Goal: Transaction & Acquisition: Purchase product/service

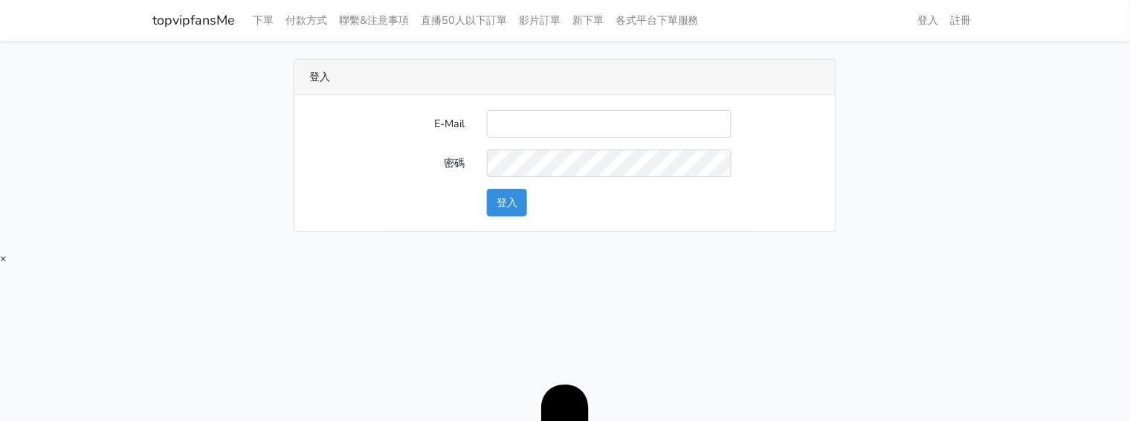
drag, startPoint x: 599, startPoint y: 123, endPoint x: 600, endPoint y: 135, distance: 12.7
click at [599, 123] on input "E-Mail" at bounding box center [609, 124] width 245 height 28
type input "twtop123@uahoo.com.tw"
click at [515, 203] on button "登入" at bounding box center [507, 203] width 40 height 28
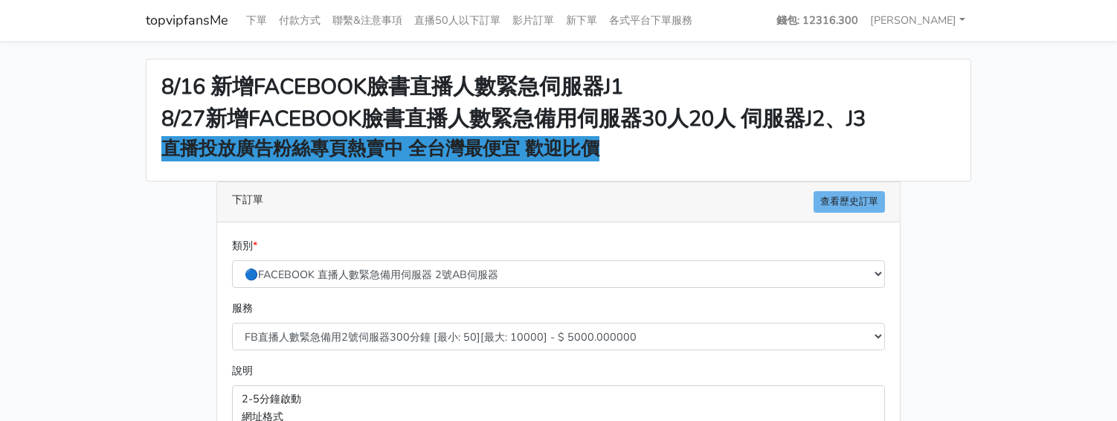
click at [1007, 109] on main "8/16 新增FACEBOOK臉書直播人數緊急伺服器J1 8/27新增FACEBOOK臉書直播人數緊急備用伺服器30人20人 伺服器J2、J3 直播投放廣告粉…" at bounding box center [558, 399] width 1117 height 717
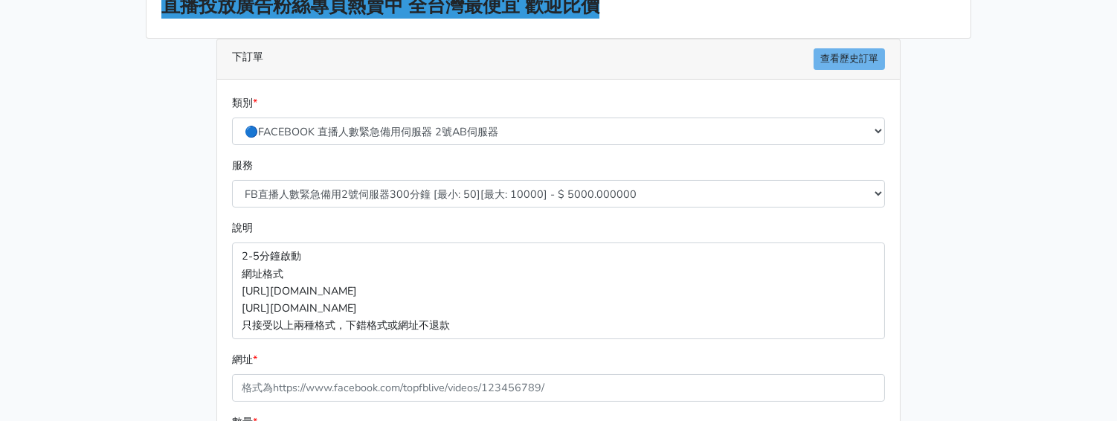
scroll to position [185, 0]
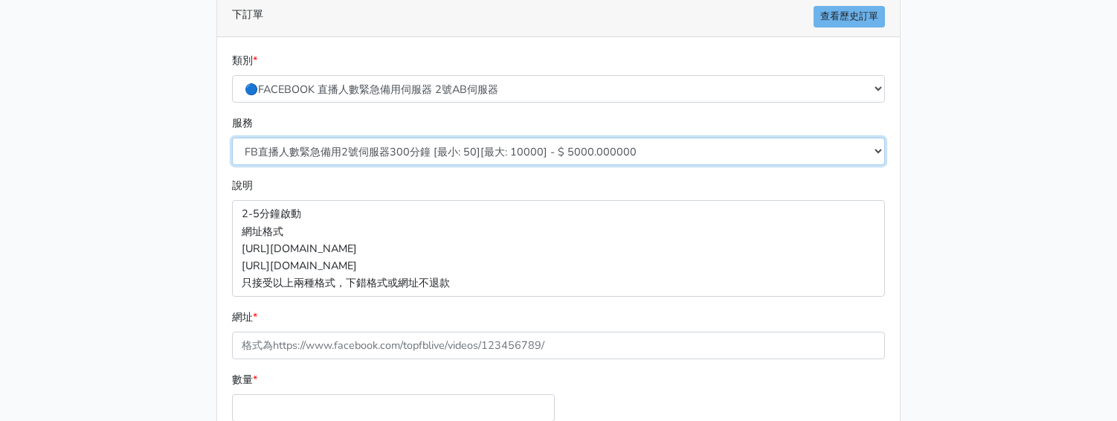
click at [422, 155] on select "FB直播人數緊急備用2號伺服器300分鐘 [最小: 50][最大: 10000] - $ 5000.000000 FB直播人數緊急備用2號伺服器60分鐘 [最…" at bounding box center [558, 152] width 653 height 28
click at [394, 147] on select "FB直播人數緊急備用2號伺服器300分鐘 [最小: 50][最大: 10000] - $ 5000.000000 FB直播人數緊急備用2號伺服器60分鐘 [最…" at bounding box center [558, 152] width 653 height 28
select select "573"
click at [232, 138] on select "FB直播人數緊急備用2號伺服器300分鐘 [最小: 50][最大: 10000] - $ 5000.000000 FB直播人數緊急備用2號伺服器60分鐘 [最…" at bounding box center [558, 152] width 653 height 28
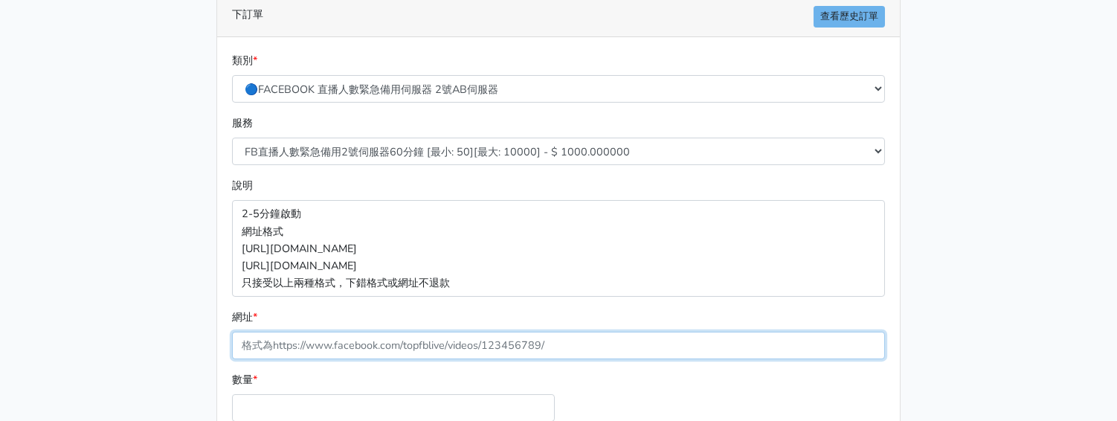
click at [370, 345] on input "網址 *" at bounding box center [558, 346] width 653 height 28
paste input "[URL][DOMAIN_NAME]"
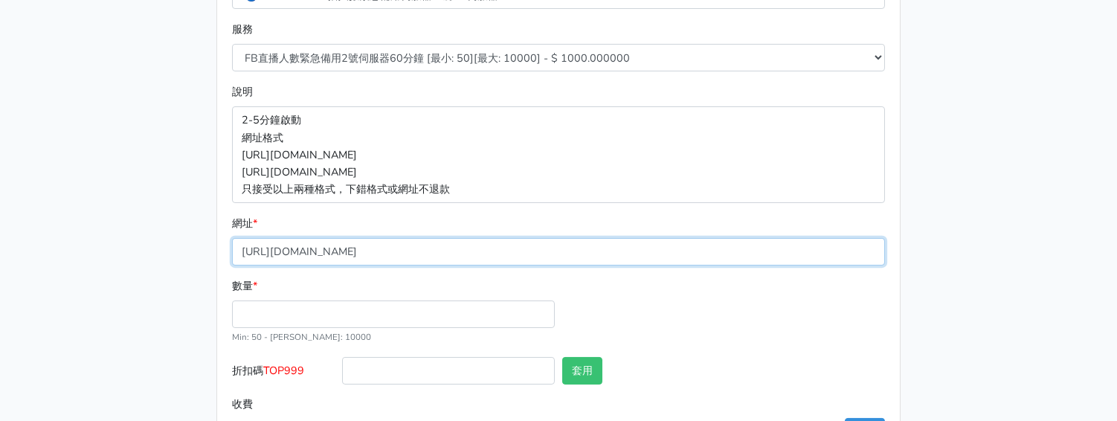
type input "[URL][DOMAIN_NAME]"
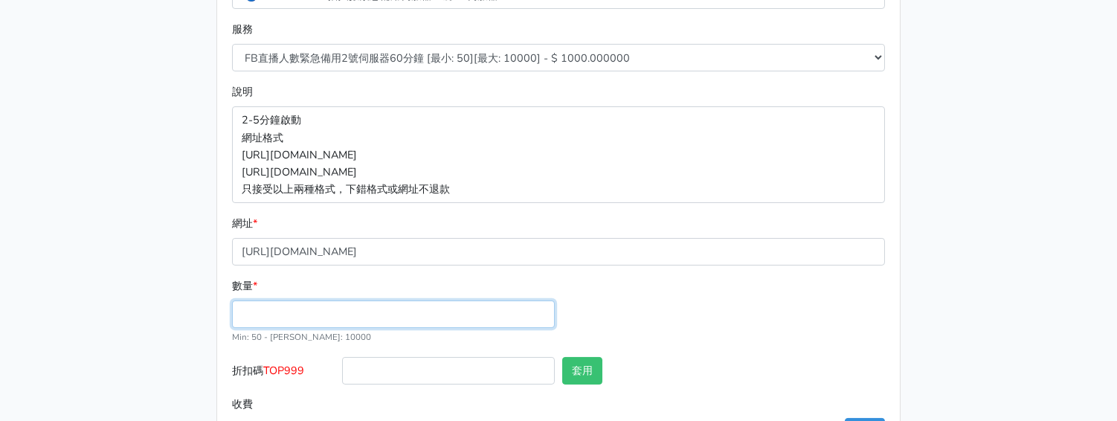
click at [282, 308] on input "數量 *" at bounding box center [393, 314] width 323 height 28
type input "50"
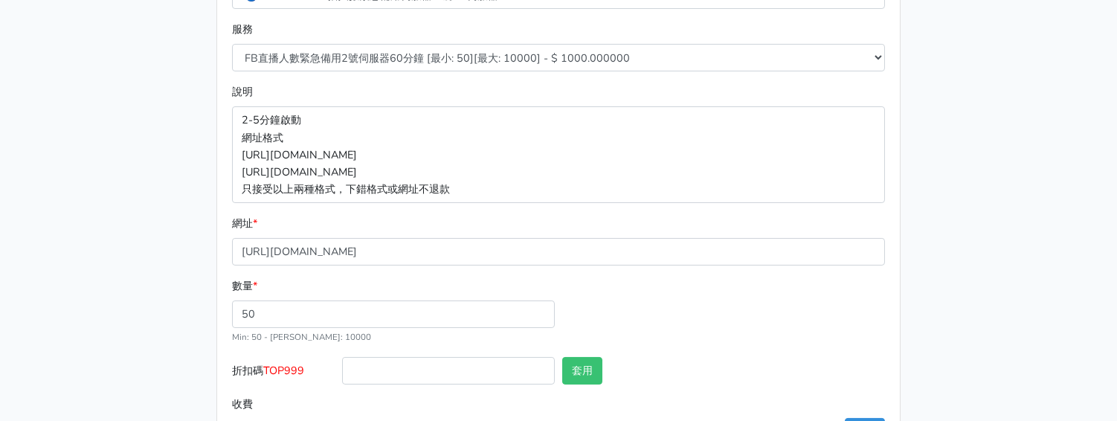
type input "50.000"
click at [303, 374] on span "TOP999" at bounding box center [283, 370] width 41 height 15
click at [342, 374] on input "折扣碼 TOP999" at bounding box center [448, 371] width 213 height 28
click at [303, 374] on span "TOP999" at bounding box center [283, 370] width 41 height 15
click at [342, 374] on input "折扣碼 TOP999" at bounding box center [448, 371] width 213 height 28
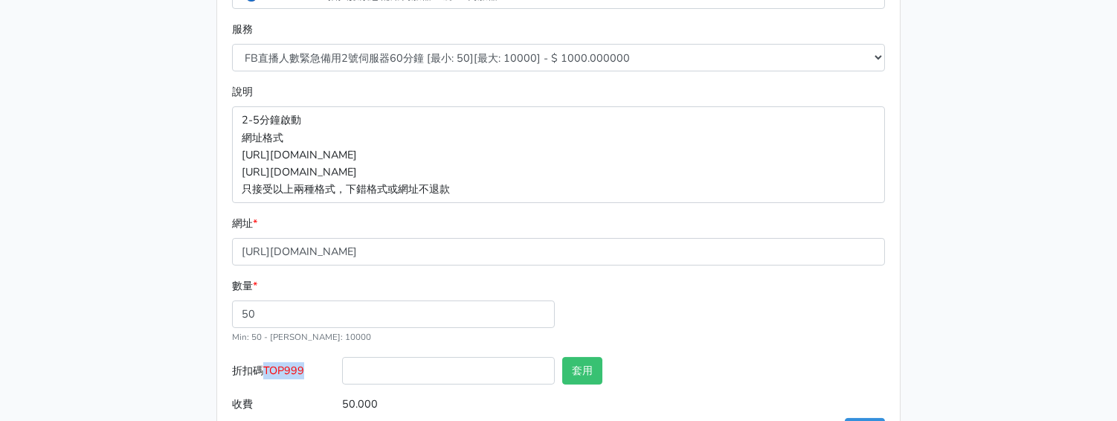
copy span "TOP999"
drag, startPoint x: 390, startPoint y: 368, endPoint x: 413, endPoint y: 380, distance: 25.3
click at [390, 368] on input "折扣碼 TOP999" at bounding box center [448, 371] width 213 height 28
paste input "TOP999"
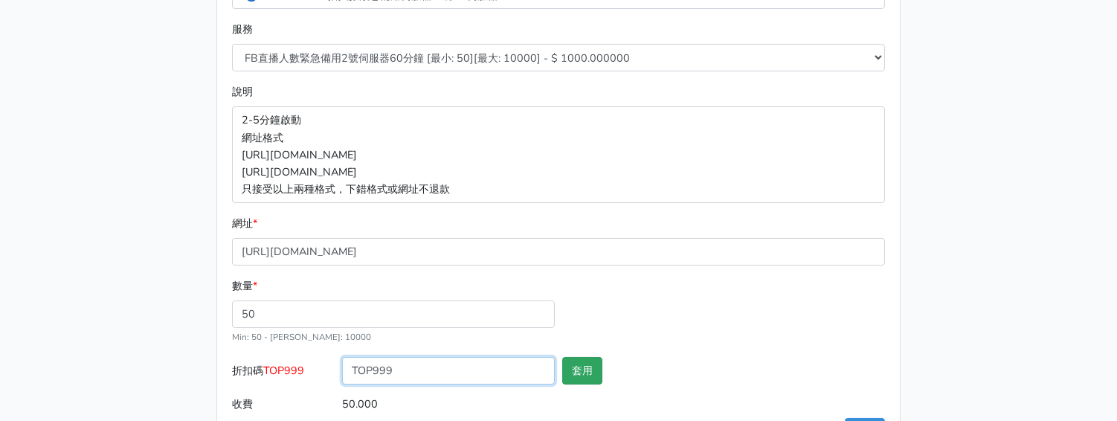
type input "TOP999"
click at [569, 373] on button "套用" at bounding box center [582, 371] width 40 height 28
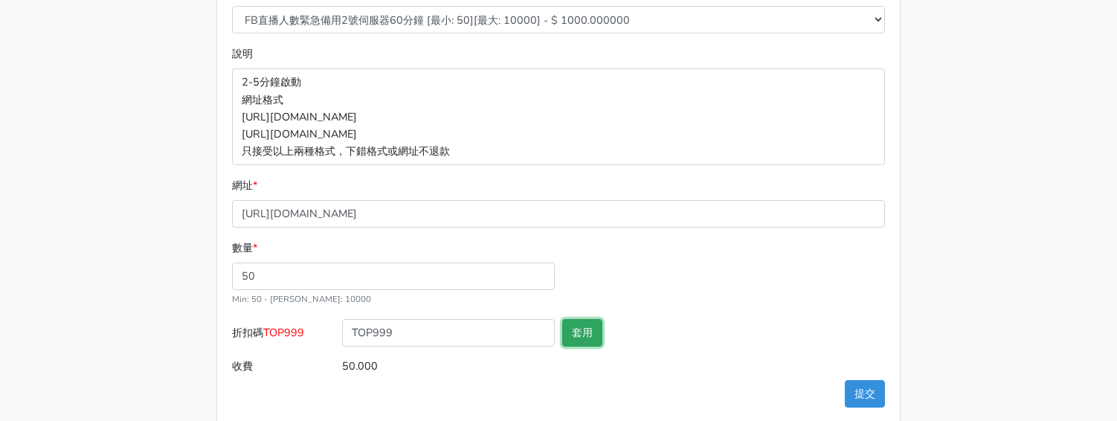
type input "套用失敗"
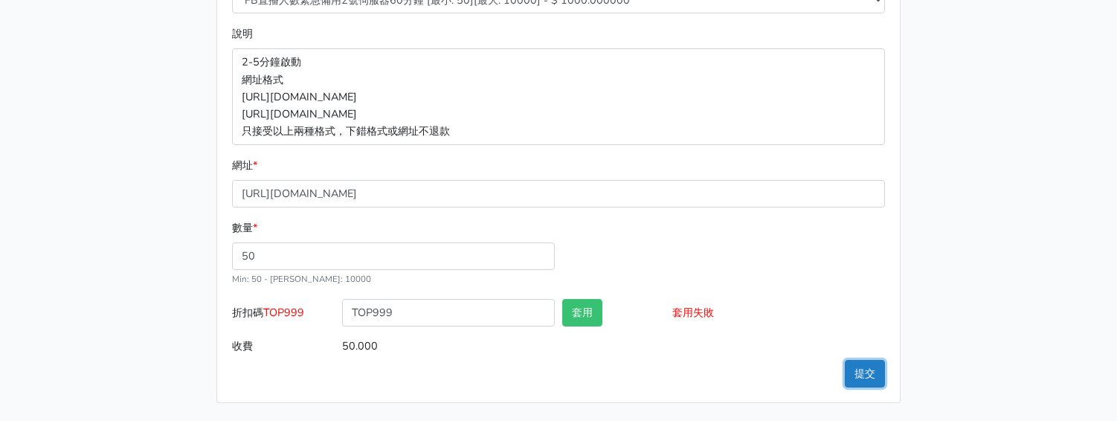
click at [850, 365] on button "提交" at bounding box center [865, 374] width 40 height 28
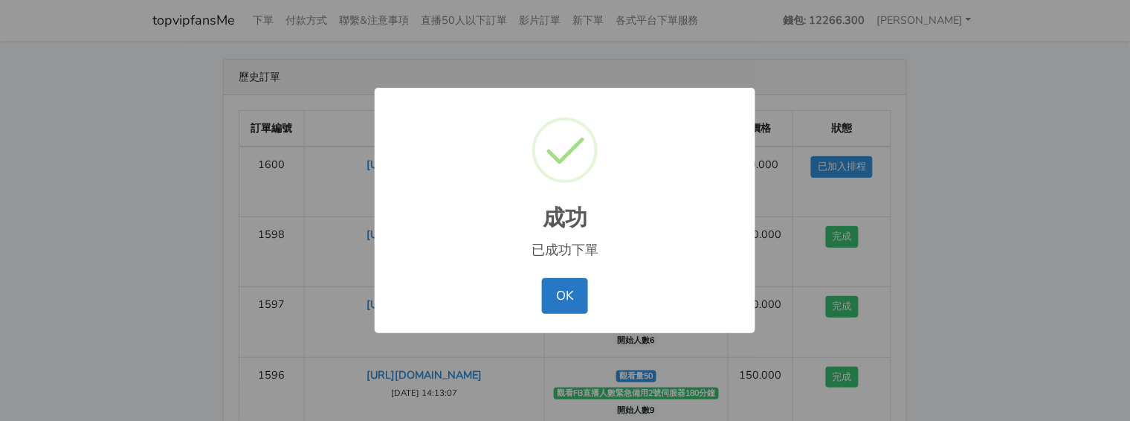
click at [905, 89] on div "成功 × 已成功下單 OK No Cancel" at bounding box center [565, 210] width 1130 height 421
